Goal: Task Accomplishment & Management: Use online tool/utility

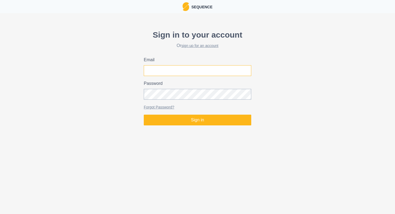
click at [156, 69] on input "Email" at bounding box center [197, 70] width 107 height 11
click at [0, 128] on com-1password-button at bounding box center [0, 128] width 0 height 0
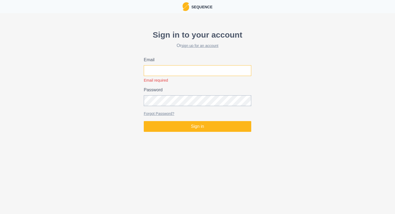
click at [185, 73] on input "Email" at bounding box center [197, 70] width 107 height 11
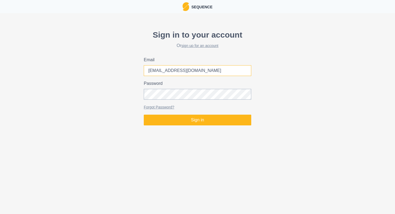
type input "[EMAIL_ADDRESS][DOMAIN_NAME]"
click at [144, 115] on button "Sign in" at bounding box center [197, 120] width 107 height 11
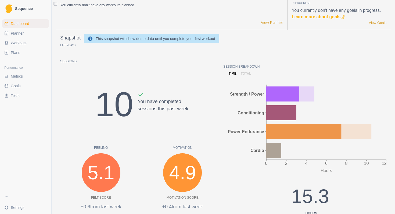
scroll to position [2, 0]
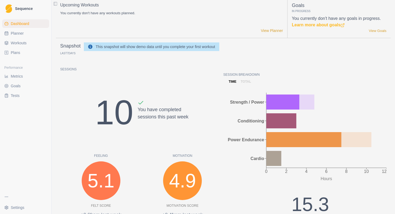
click at [23, 51] on link "Plans" at bounding box center [25, 52] width 47 height 9
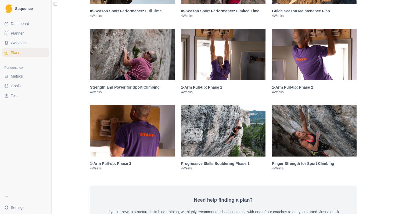
scroll to position [804, 0]
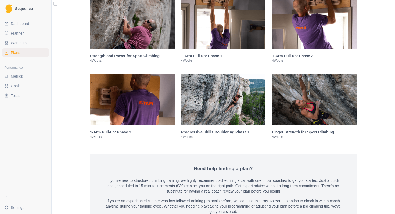
click at [284, 135] on h3 "Finger Strength for Sport Climbing" at bounding box center [314, 131] width 85 height 5
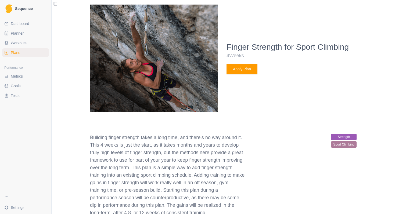
scroll to position [960, 0]
click at [244, 74] on button "Apply Plan" at bounding box center [241, 68] width 31 height 11
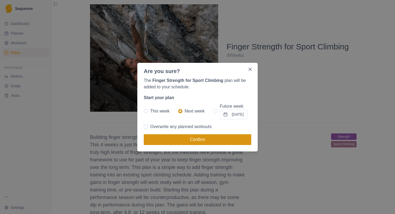
click at [194, 140] on button "Confirm" at bounding box center [197, 139] width 107 height 11
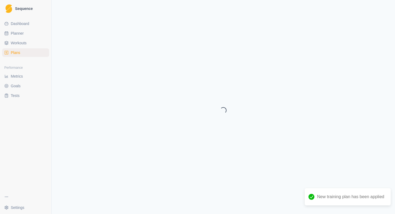
select select "month"
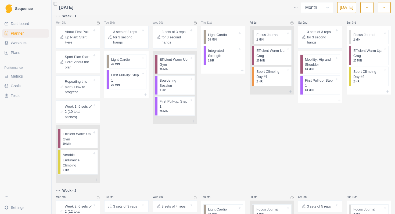
scroll to position [4, 0]
click at [20, 53] on link "Plans" at bounding box center [25, 52] width 47 height 9
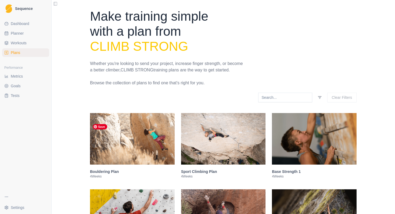
scroll to position [2, 0]
click at [26, 43] on span "Workouts" at bounding box center [19, 42] width 16 height 5
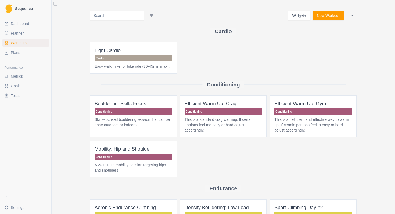
click at [26, 52] on link "Plans" at bounding box center [25, 52] width 47 height 9
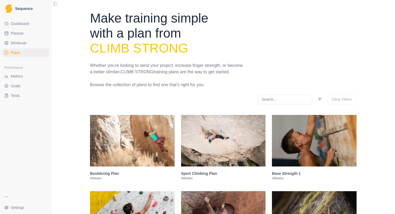
click at [24, 30] on link "Planner" at bounding box center [25, 33] width 47 height 9
select select "month"
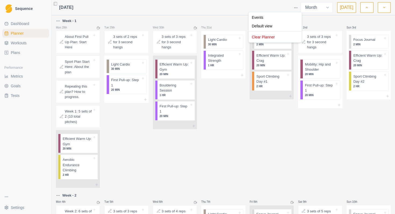
click at [297, 7] on html "Sequence Dashboard Planner Workouts Plans Performance Metrics Goals Tests Setti…" at bounding box center [197, 107] width 395 height 214
click at [281, 37] on div "Clear Planner" at bounding box center [274, 37] width 51 height 9
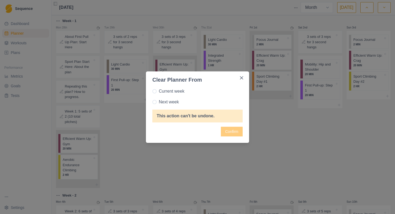
click at [176, 92] on span "Current week" at bounding box center [172, 91] width 26 height 6
click at [152, 91] on input "Current week" at bounding box center [152, 91] width 0 height 0
radio input "true"
click at [173, 102] on span "Next week" at bounding box center [169, 102] width 20 height 6
click at [152, 102] on input "Next week" at bounding box center [152, 102] width 0 height 0
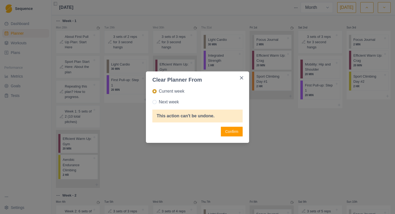
radio input "true"
click at [171, 89] on span "Current week" at bounding box center [172, 91] width 26 height 6
click at [152, 91] on input "Current week" at bounding box center [152, 91] width 0 height 0
radio input "true"
click at [235, 132] on button "Confirm" at bounding box center [232, 132] width 22 height 10
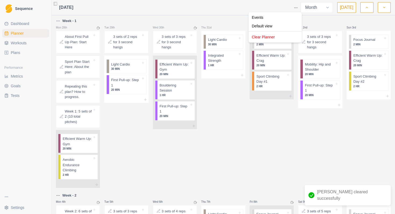
click at [296, 8] on html "Sequence Dashboard Planner Workouts Plans Performance Metrics Goals Tests Setti…" at bounding box center [197, 107] width 395 height 214
click at [288, 37] on div "Clear Planner" at bounding box center [274, 37] width 51 height 9
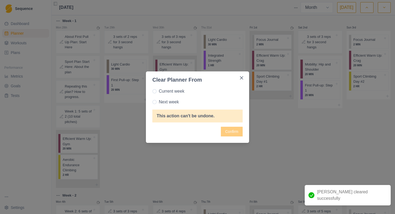
click at [177, 100] on span "Next week" at bounding box center [169, 102] width 20 height 6
click at [152, 102] on input "Next week" at bounding box center [152, 102] width 0 height 0
radio input "true"
click at [236, 129] on button "Confirm" at bounding box center [232, 132] width 22 height 10
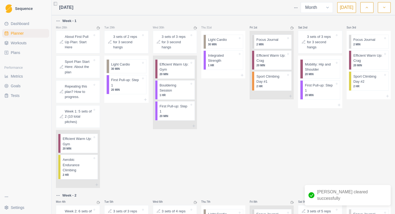
click at [299, 11] on div "[DATE] Week Month [DATE]" at bounding box center [223, 7] width 343 height 15
click at [298, 7] on html "Sequence Dashboard Planner Workouts Plans Performance Metrics Goals Tests Setti…" at bounding box center [197, 107] width 395 height 214
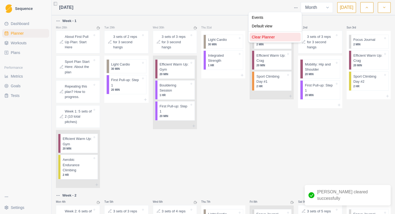
click at [287, 37] on div "Clear Planner" at bounding box center [274, 37] width 51 height 9
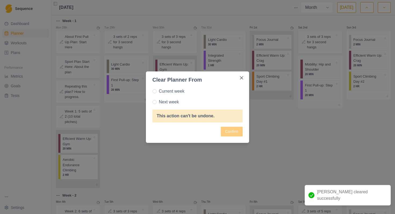
click at [173, 102] on span "Next week" at bounding box center [169, 102] width 20 height 6
click at [152, 102] on input "Next week" at bounding box center [152, 102] width 0 height 0
radio input "true"
click at [231, 128] on button "Confirm" at bounding box center [232, 132] width 22 height 10
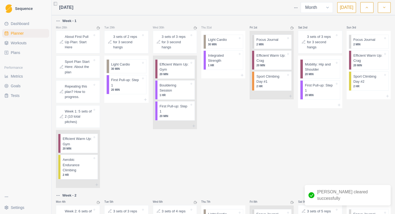
click at [295, 8] on html "Sequence Dashboard Planner Workouts Plans Performance Metrics Goals Tests Setti…" at bounding box center [197, 107] width 395 height 214
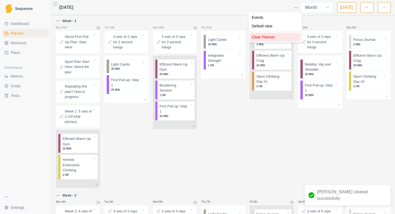
click at [270, 38] on div "Clear Planner" at bounding box center [274, 37] width 51 height 9
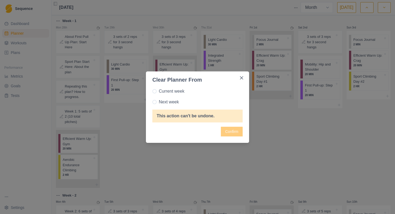
click at [193, 94] on label "Current week" at bounding box center [197, 91] width 90 height 6
click at [152, 91] on input "Current week" at bounding box center [152, 91] width 0 height 0
radio input "true"
click at [231, 132] on button "Confirm" at bounding box center [232, 132] width 22 height 10
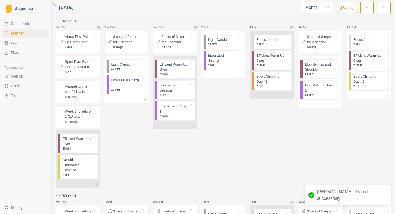
click at [295, 6] on html "Sequence Dashboard Planner Workouts Plans Performance Metrics Goals Tests Setti…" at bounding box center [197, 107] width 395 height 214
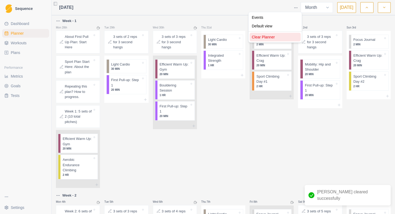
click at [280, 36] on div "Clear Planner" at bounding box center [274, 37] width 51 height 9
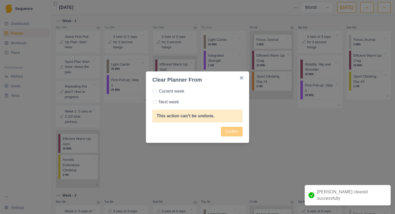
click at [179, 92] on span "Current week" at bounding box center [172, 91] width 26 height 6
click at [152, 91] on input "Current week" at bounding box center [152, 91] width 0 height 0
radio input "true"
click at [225, 132] on button "Confirm" at bounding box center [232, 132] width 22 height 10
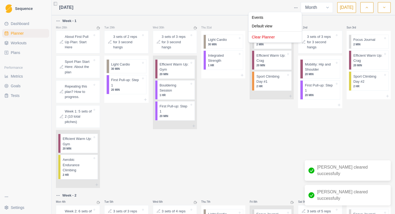
click at [294, 8] on html "Sequence Dashboard Planner Workouts Plans Performance Metrics Goals Tests Setti…" at bounding box center [197, 107] width 395 height 214
click at [263, 38] on div "Clear Planner" at bounding box center [274, 37] width 51 height 9
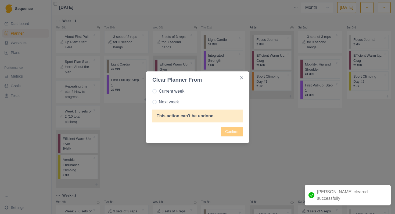
click at [179, 91] on span "Current week" at bounding box center [172, 91] width 26 height 6
click at [152, 91] on input "Current week" at bounding box center [152, 91] width 0 height 0
radio input "true"
click at [227, 129] on button "Confirm" at bounding box center [232, 132] width 22 height 10
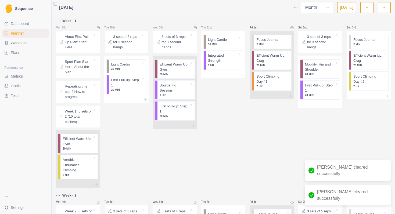
click at [296, 8] on html "Sequence Dashboard Planner Workouts Plans Performance Metrics Goals Tests Setti…" at bounding box center [197, 107] width 395 height 214
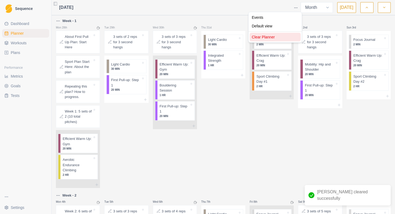
click at [275, 35] on div "Clear Planner" at bounding box center [274, 37] width 51 height 9
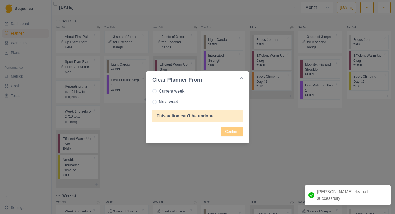
click at [181, 92] on span "Current week" at bounding box center [172, 91] width 26 height 6
click at [152, 91] on input "Current week" at bounding box center [152, 91] width 0 height 0
radio input "true"
click at [239, 132] on button "Confirm" at bounding box center [232, 132] width 22 height 10
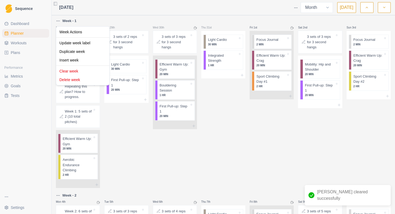
click at [59, 20] on html "Sequence Dashboard Planner Workouts Plans Performance Metrics Goals Tests Setti…" at bounding box center [197, 107] width 395 height 214
click at [70, 81] on div "Delete week" at bounding box center [82, 79] width 51 height 9
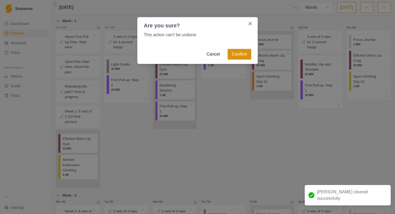
click at [236, 54] on button "Confirm" at bounding box center [239, 54] width 24 height 11
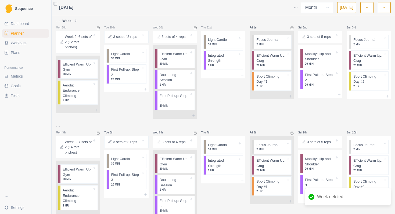
click at [59, 21] on html "Sequence Dashboard Planner Workouts Plans Performance Metrics Goals Tests Setti…" at bounding box center [197, 107] width 395 height 214
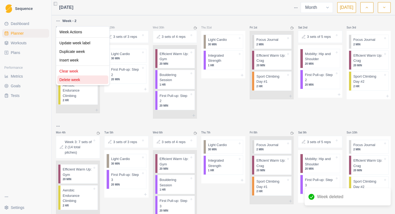
click at [76, 79] on div "Delete week" at bounding box center [82, 79] width 51 height 9
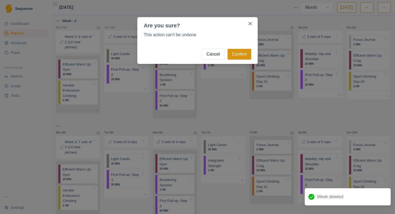
click at [233, 56] on button "Confirm" at bounding box center [239, 54] width 24 height 11
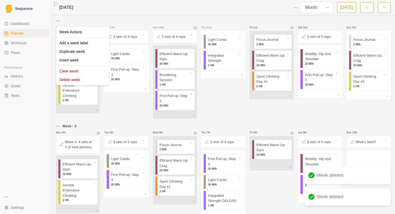
click at [60, 21] on html "Sequence Dashboard Planner Workouts Plans Performance Metrics Goals Tests Setti…" at bounding box center [197, 107] width 395 height 214
click at [75, 80] on div "Delete week" at bounding box center [82, 79] width 51 height 9
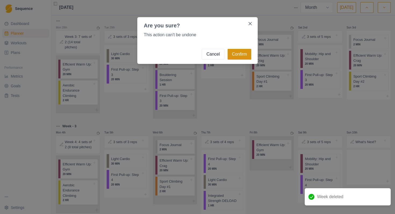
click at [239, 52] on button "Confirm" at bounding box center [239, 54] width 24 height 11
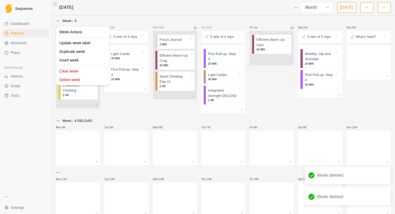
click at [59, 21] on html "Sequence Dashboard Planner Workouts Plans Performance Metrics Goals Tests Setti…" at bounding box center [197, 107] width 395 height 214
click at [76, 76] on div "Delete week" at bounding box center [82, 79] width 51 height 9
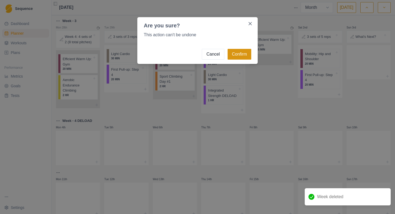
click at [238, 53] on button "Confirm" at bounding box center [239, 54] width 24 height 11
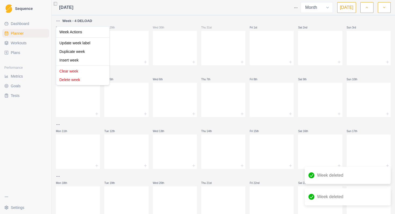
click at [58, 19] on html "Sequence Dashboard Planner Workouts Plans Performance Metrics Goals Tests Setti…" at bounding box center [197, 107] width 395 height 214
click at [77, 77] on div "Delete week" at bounding box center [82, 79] width 51 height 9
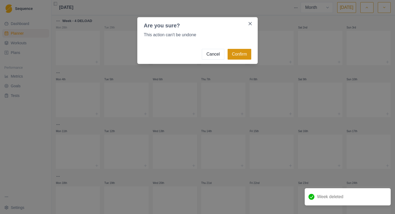
click at [238, 54] on button "Confirm" at bounding box center [239, 54] width 24 height 11
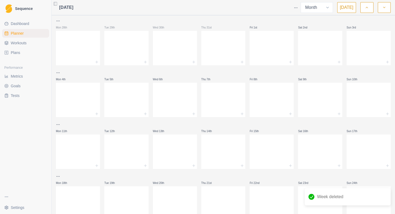
click at [73, 9] on span "[DATE]" at bounding box center [66, 7] width 14 height 6
click at [20, 51] on span "Plans" at bounding box center [15, 52] width 9 height 5
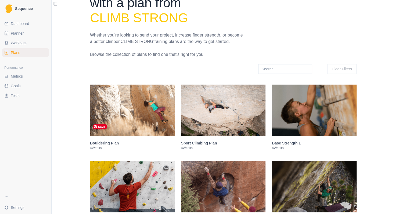
scroll to position [31, 0]
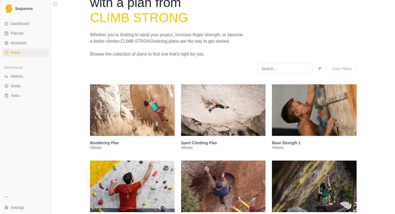
click at [199, 146] on h3 "Sport Climbing Plan" at bounding box center [223, 142] width 85 height 5
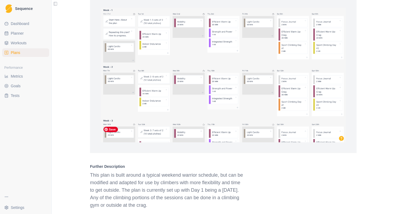
scroll to position [422, 0]
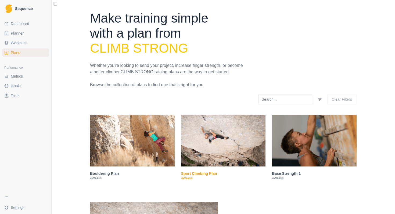
select select "month"
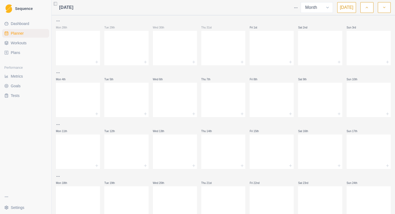
click at [26, 52] on link "Plans" at bounding box center [25, 52] width 47 height 9
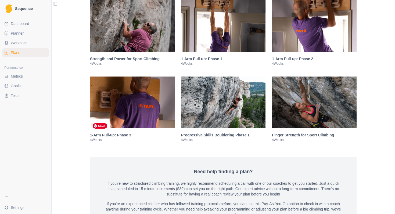
scroll to position [808, 0]
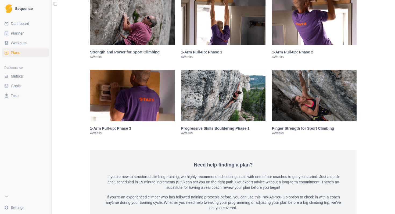
click at [313, 131] on h3 "Finger Strength for Sport Climbing" at bounding box center [314, 128] width 85 height 5
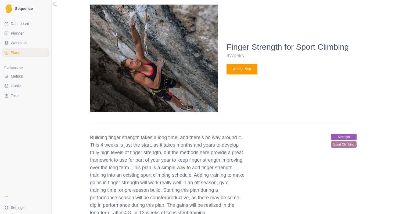
scroll to position [960, 0]
click at [240, 73] on button "Apply Plan" at bounding box center [241, 68] width 31 height 11
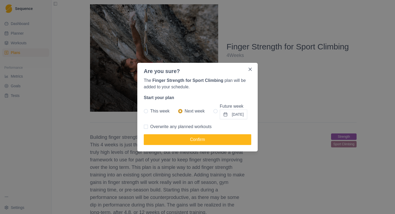
click at [231, 115] on button "[DATE]" at bounding box center [233, 115] width 27 height 10
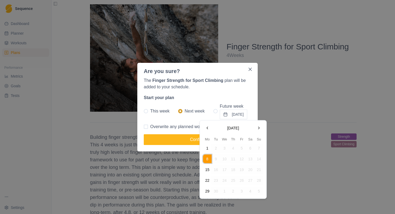
click at [207, 149] on button "1" at bounding box center [207, 148] width 9 height 9
radio input "false"
radio input "true"
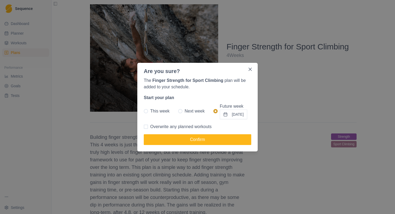
click at [229, 114] on button "[DATE]" at bounding box center [233, 115] width 27 height 10
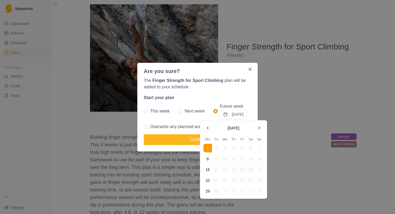
click at [241, 101] on div "The Finger Strength for Sport Climbing plan will be added to your schedule. Sta…" at bounding box center [197, 113] width 120 height 76
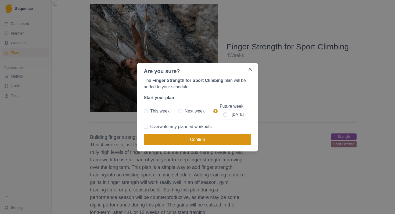
click at [207, 142] on button "Confirm" at bounding box center [197, 139] width 107 height 11
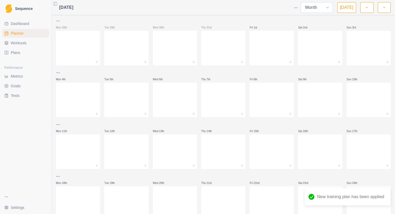
click at [327, 7] on select "Week Month" at bounding box center [317, 7] width 32 height 11
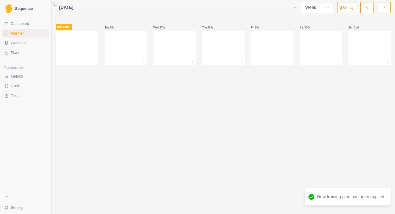
click at [317, 8] on select "Week Month" at bounding box center [317, 7] width 32 height 11
select select "month"
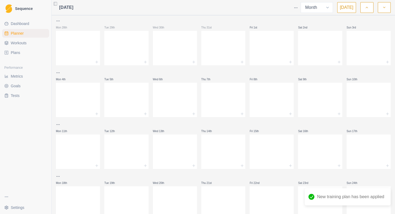
click at [297, 8] on html "Sequence Dashboard Planner Workouts Plans Performance Metrics Goals Tests Setti…" at bounding box center [197, 107] width 395 height 214
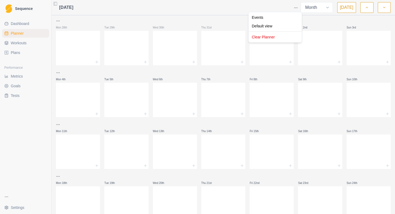
click at [79, 8] on html "Sequence Dashboard Planner Workouts Plans Performance Metrics Goals Tests Setti…" at bounding box center [197, 107] width 395 height 214
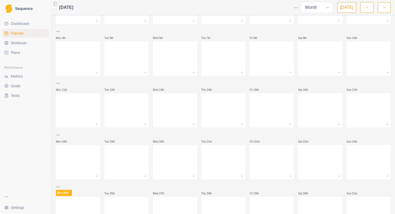
scroll to position [74, 0]
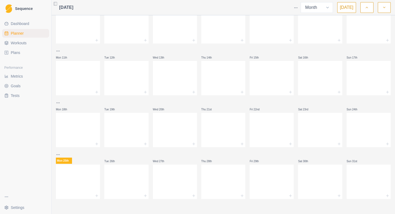
click at [67, 161] on p "Mon 25th" at bounding box center [64, 161] width 16 height 6
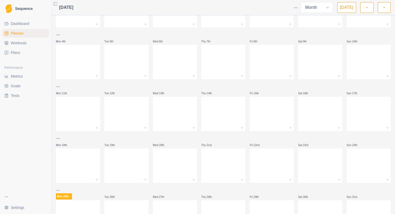
scroll to position [0, 0]
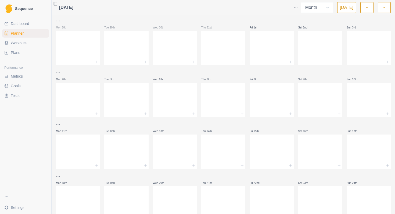
click at [294, 10] on html "Sequence Dashboard Planner Workouts Plans Performance Metrics Goals Tests Setti…" at bounding box center [197, 107] width 395 height 214
click at [267, 8] on html "Sequence Dashboard Planner Workouts Plans Performance Metrics Goals Tests Setti…" at bounding box center [197, 107] width 395 height 214
click at [73, 8] on span "[DATE]" at bounding box center [66, 7] width 14 height 6
click at [55, 5] on button "Toggle Sidebar" at bounding box center [56, 4] width 8 height 8
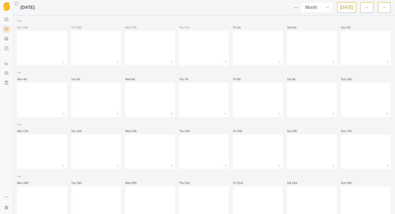
click at [18, 4] on button "Toggle Sidebar" at bounding box center [17, 4] width 8 height 8
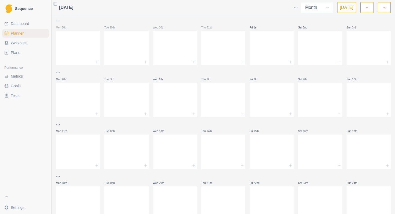
click at [384, 9] on icon "button" at bounding box center [384, 7] width 4 height 5
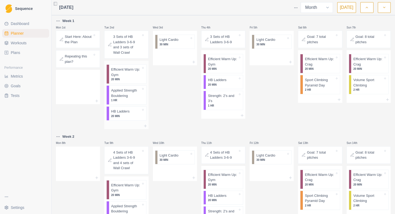
click at [132, 115] on p "20 MIN" at bounding box center [126, 116] width 30 height 4
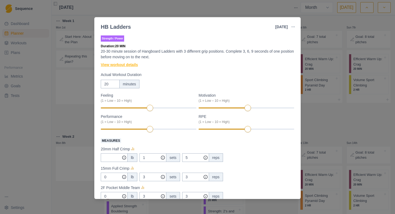
click at [123, 66] on link "View workout details" at bounding box center [119, 65] width 37 height 6
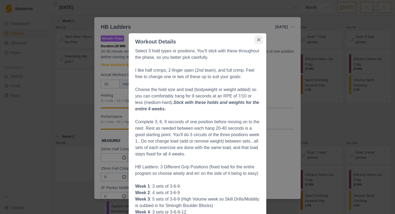
click at [261, 39] on button "Close" at bounding box center [258, 39] width 9 height 9
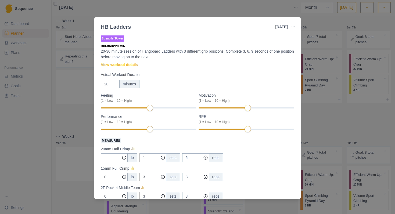
click at [86, 18] on div "HB Ladders [DATE] Link To Goal View Workout Metrics Edit Original Workout Resch…" at bounding box center [197, 107] width 395 height 214
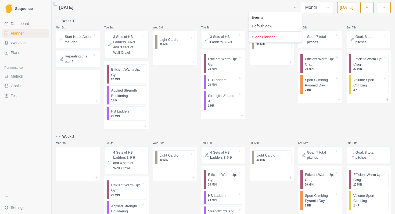
click at [296, 7] on html "Sequence Dashboard Planner Workouts Plans Performance Metrics Goals Tests Setti…" at bounding box center [197, 107] width 395 height 214
click at [270, 36] on div "Clear Planner" at bounding box center [274, 37] width 51 height 9
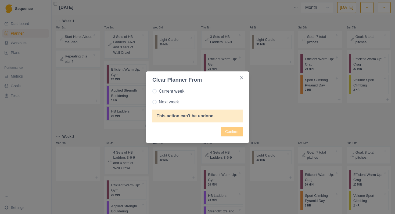
click at [167, 93] on span "Current week" at bounding box center [172, 91] width 26 height 6
click at [152, 91] on input "Current week" at bounding box center [152, 91] width 0 height 0
radio input "true"
click at [234, 131] on button "Confirm" at bounding box center [232, 132] width 22 height 10
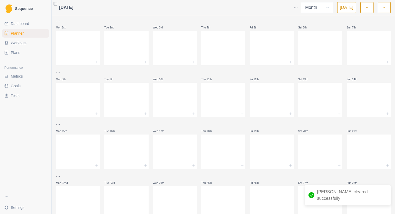
click at [367, 6] on icon "button" at bounding box center [367, 7] width 4 height 5
click at [19, 52] on span "Plans" at bounding box center [15, 52] width 9 height 5
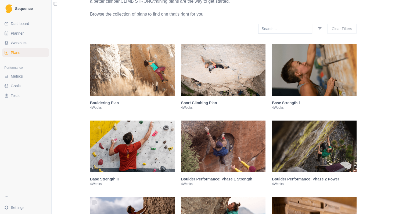
scroll to position [77, 0]
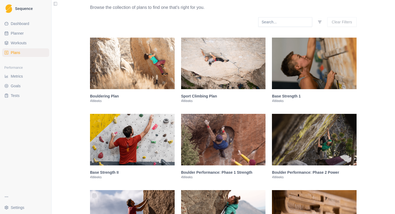
click at [289, 99] on h3 "Base Strength 1" at bounding box center [314, 95] width 85 height 5
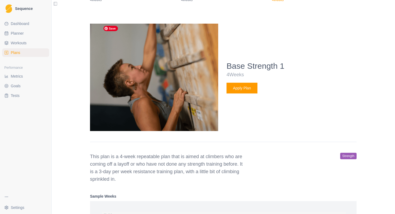
scroll to position [176, 0]
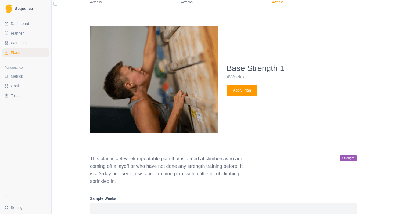
click at [23, 24] on span "Dashboard" at bounding box center [20, 23] width 19 height 5
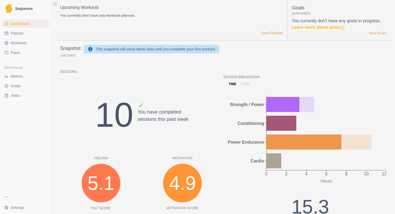
click at [18, 38] on ul "Dashboard Planner Workouts Plans" at bounding box center [25, 38] width 47 height 38
click at [19, 34] on span "Planner" at bounding box center [17, 33] width 13 height 5
select select "month"
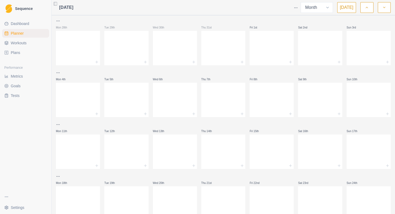
click at [24, 51] on link "Plans" at bounding box center [25, 52] width 47 height 9
